Goal: Submit feedback/report problem

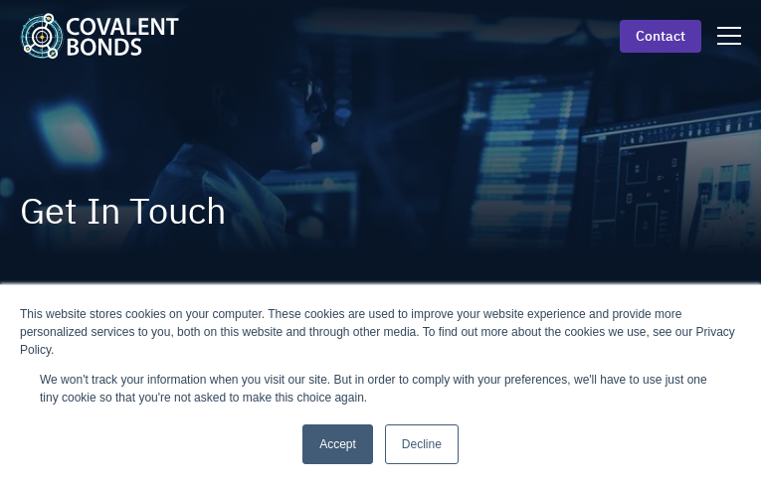
scroll to position [279, 0]
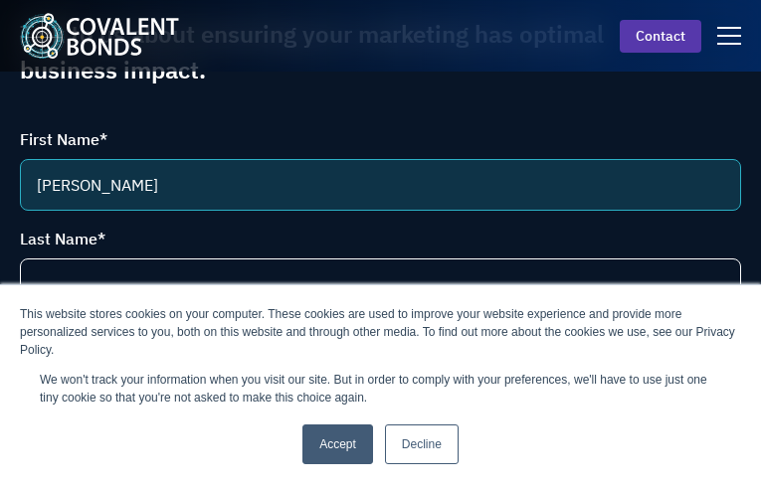
type input "[PERSON_NAME]"
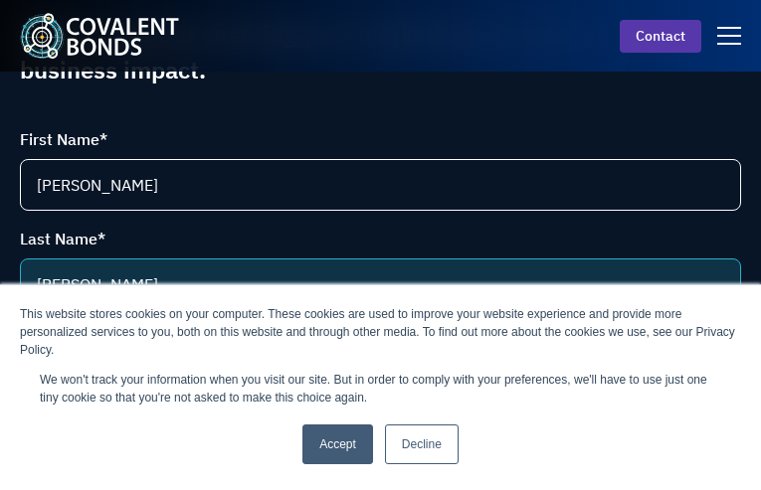
type input "[PERSON_NAME]"
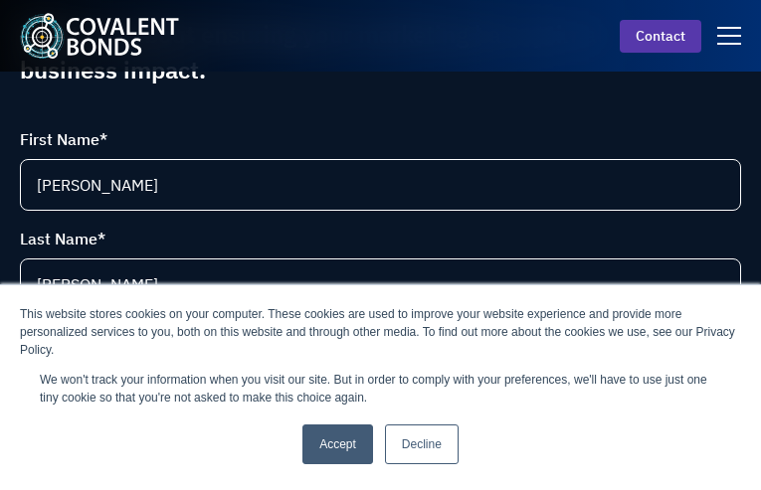
scroll to position [577, 0]
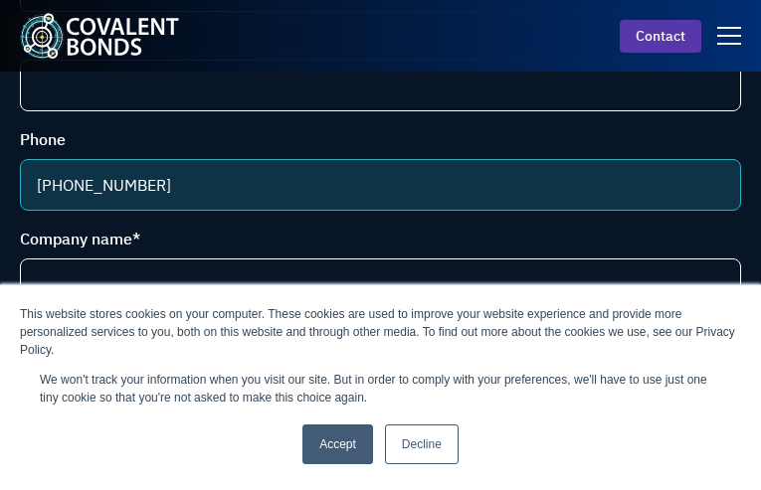
type input "[PHONE_NUMBER]"
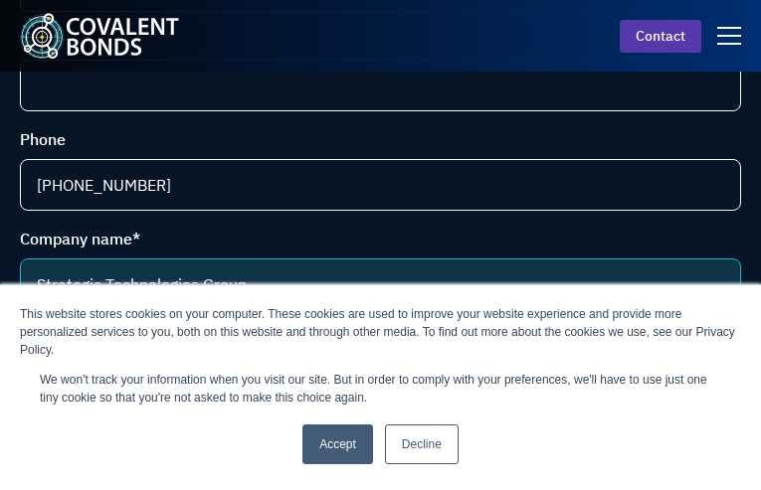
type input "Strategic Technologies Group"
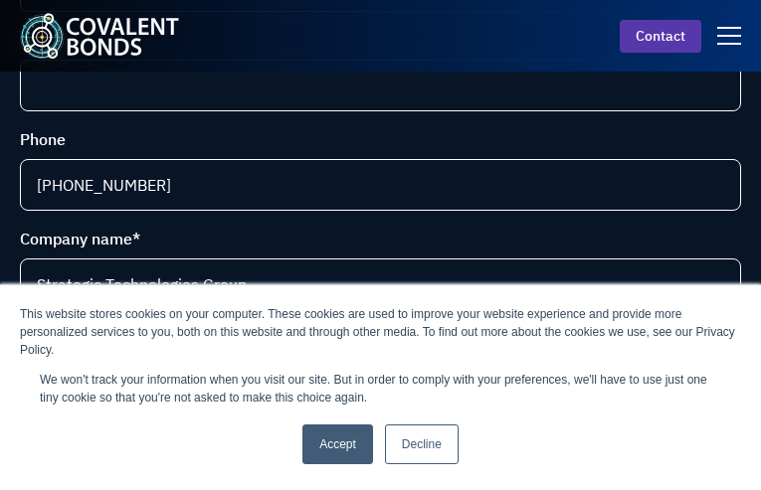
scroll to position [899, 0]
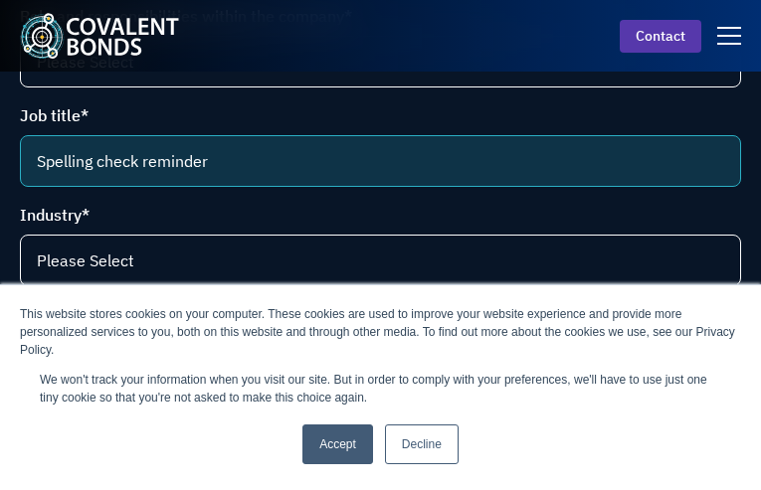
type input "Spelling check reminder"
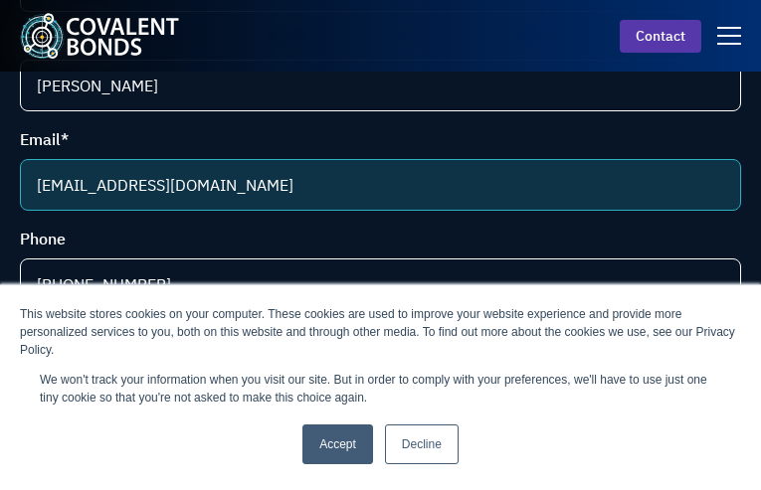
type input "[EMAIL_ADDRESS][DOMAIN_NAME]"
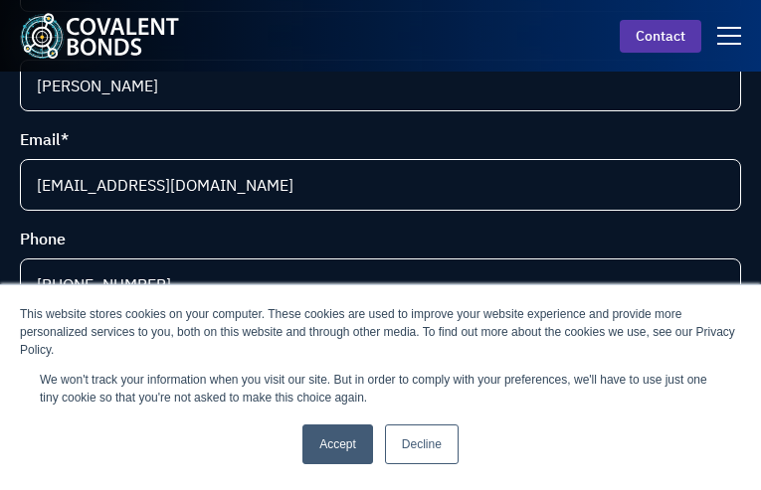
scroll to position [1292, 0]
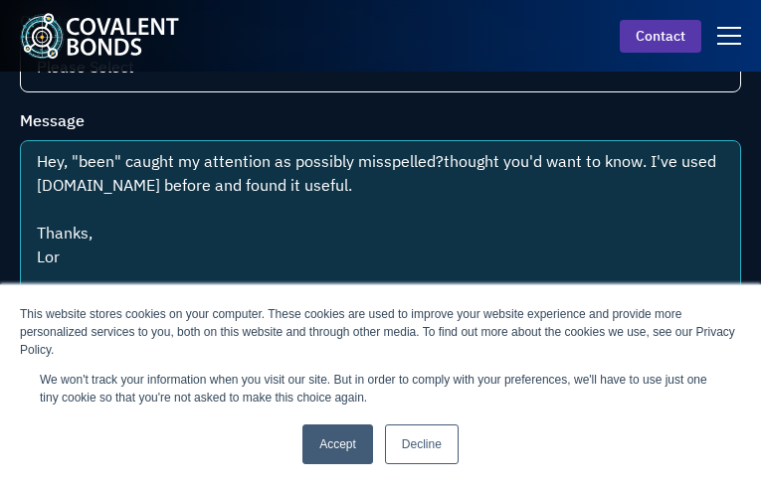
type textarea "Hey, "been" caught my attention as possibly misspelled?thought you'd want to kn…"
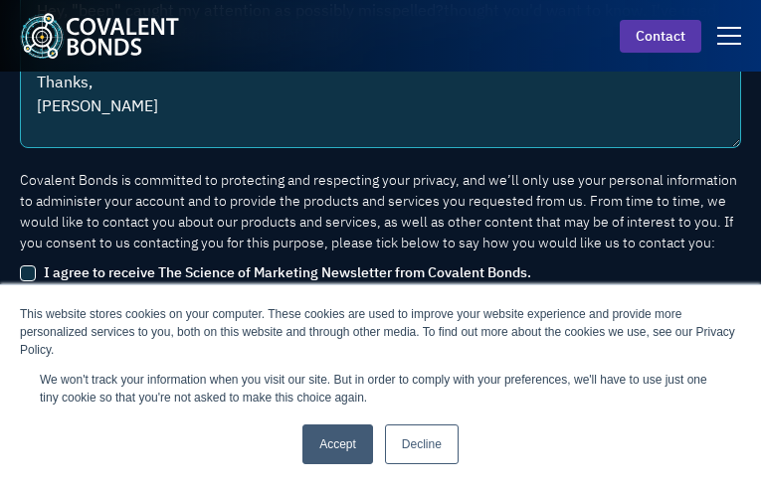
checkbox input "true"
type textarea "Hey, "been" caught my attention as possibly misspelled?thought you'd want to kn…"
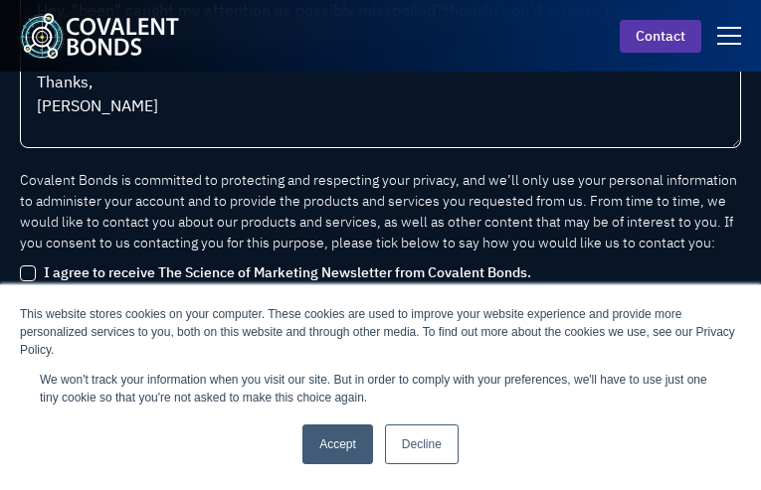
select select "CEO"
checkbox input "false"
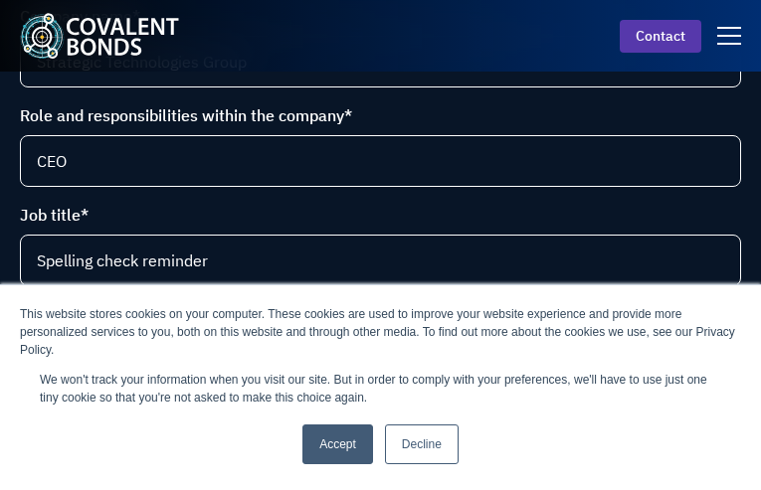
select select "Life science (selling to pharma and biotech)"
select select "Instrumentation manufacturer"
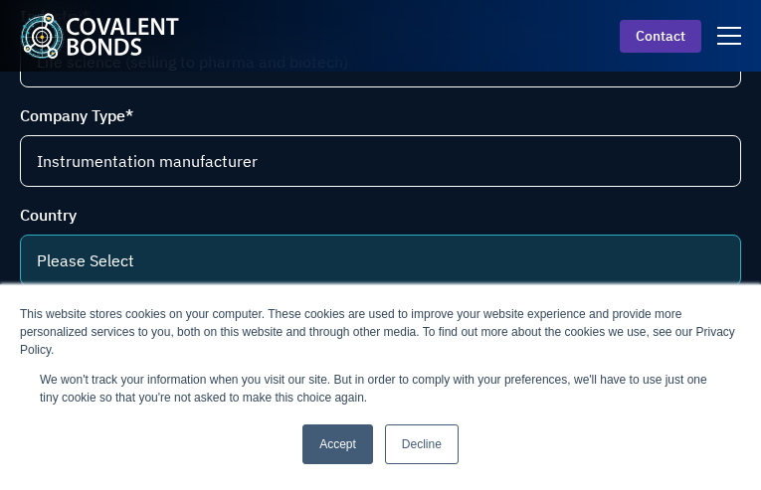
select select "[GEOGRAPHIC_DATA]"
